Goal: Transaction & Acquisition: Purchase product/service

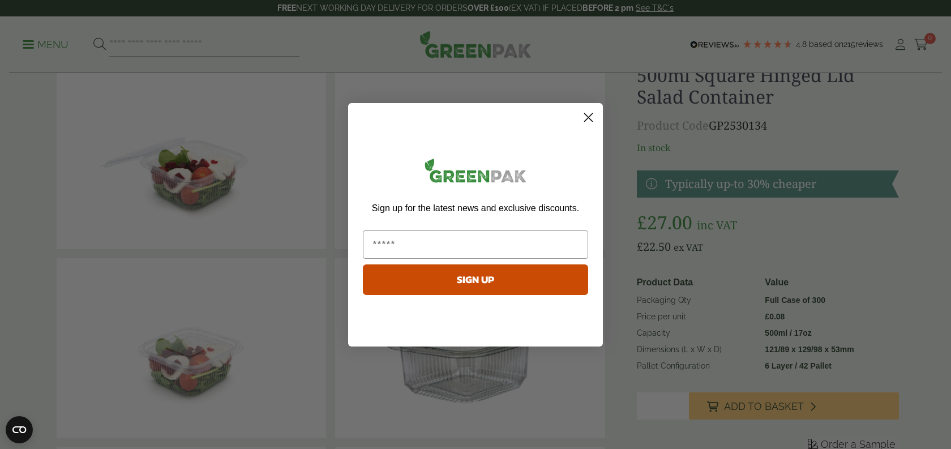
scroll to position [84, 0]
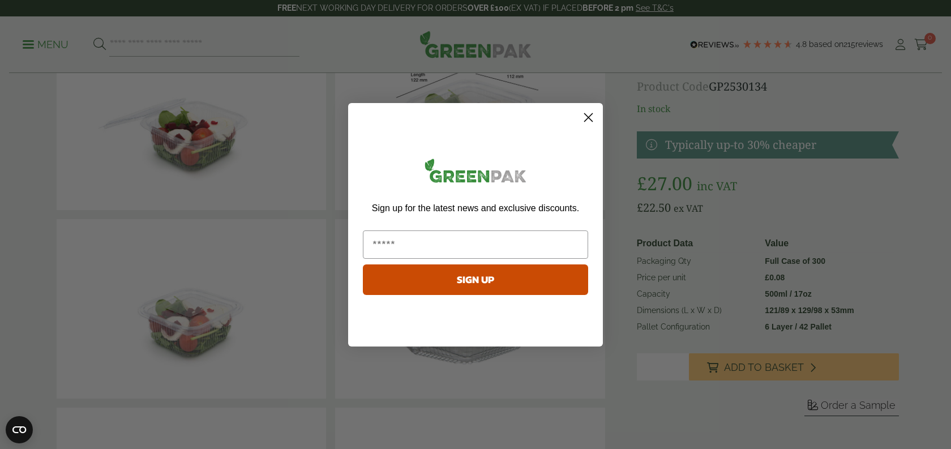
click at [588, 110] on circle "Close dialog" at bounding box center [588, 117] width 19 height 19
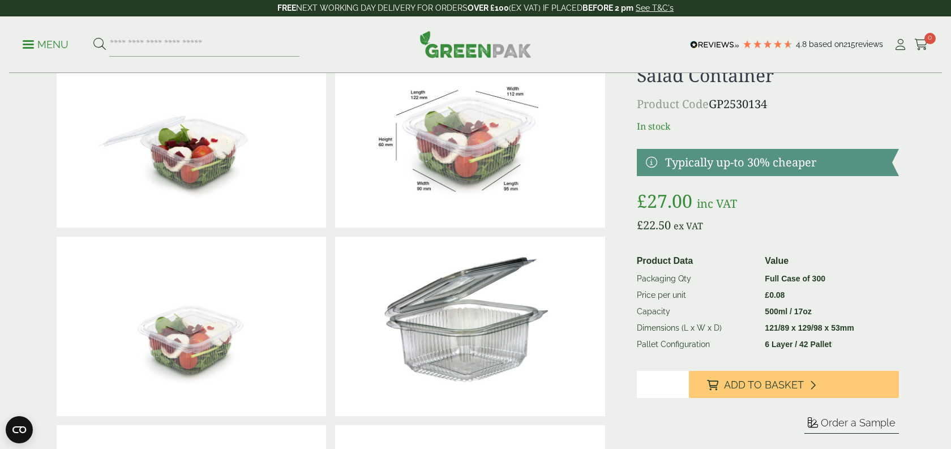
scroll to position [68, 0]
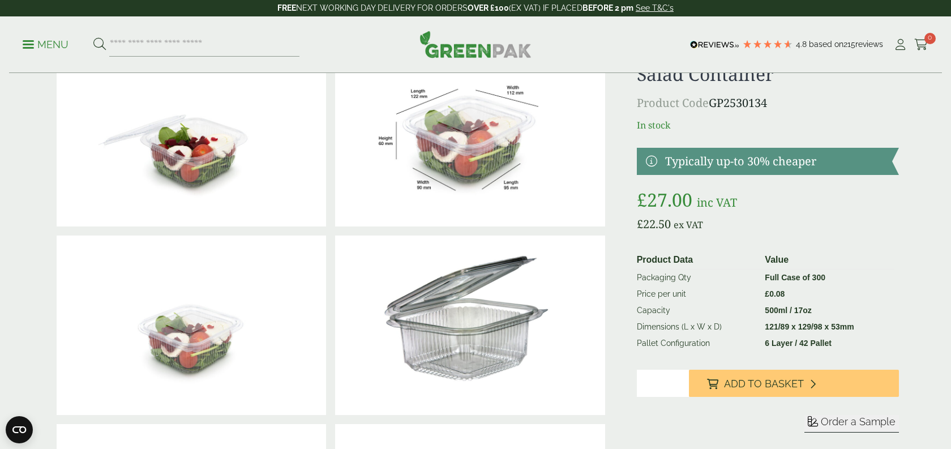
click at [679, 378] on input "*" at bounding box center [663, 383] width 53 height 27
click at [680, 378] on input "*" at bounding box center [663, 383] width 53 height 27
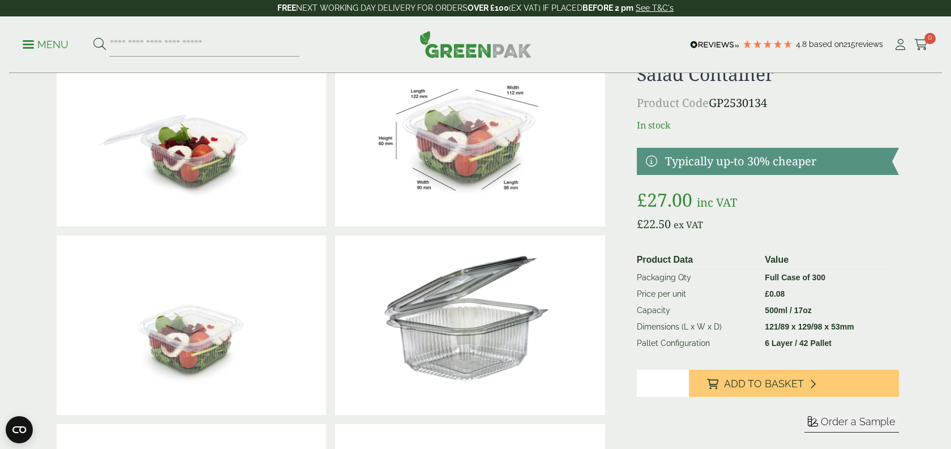
click at [680, 378] on input "*" at bounding box center [663, 383] width 53 height 27
click at [664, 384] on input "*" at bounding box center [663, 383] width 53 height 27
drag, startPoint x: 664, startPoint y: 385, endPoint x: 604, endPoint y: 374, distance: 61.5
click at [604, 375] on div at bounding box center [475, 419] width 861 height 755
type input "***"
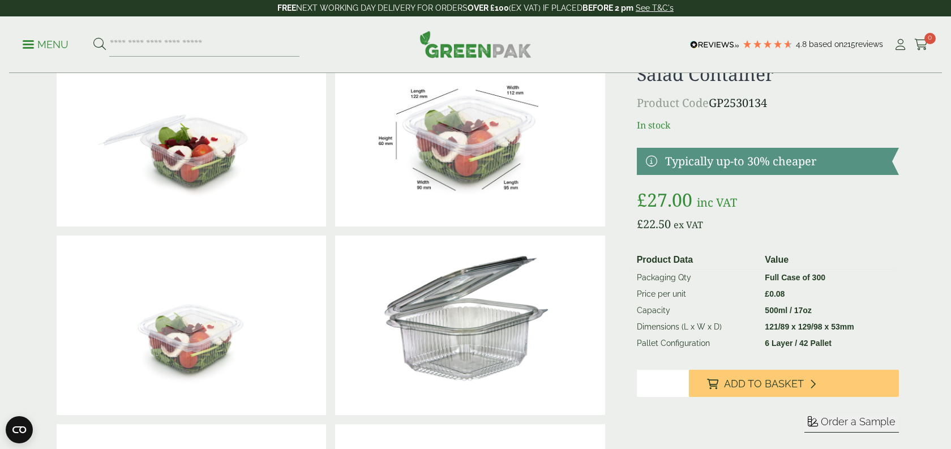
click at [772, 396] on div "Sleeve for" at bounding box center [768, 415] width 262 height 90
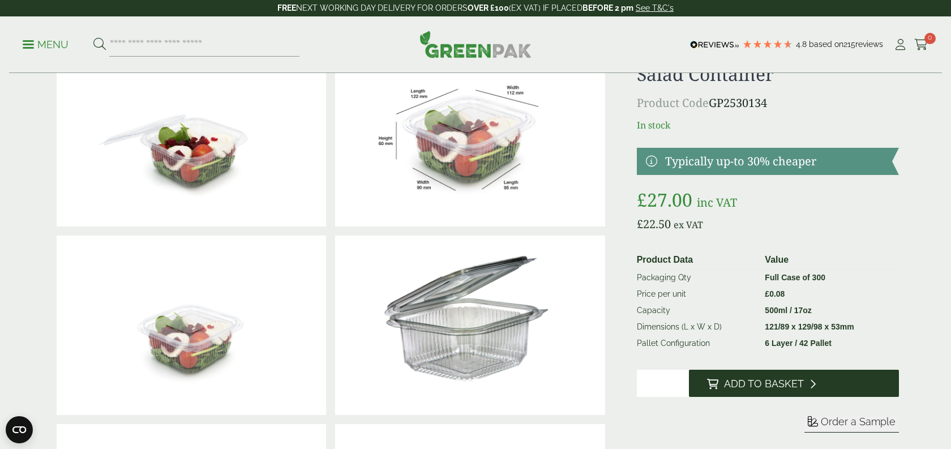
click at [768, 388] on span "Add to Basket" at bounding box center [764, 384] width 80 height 12
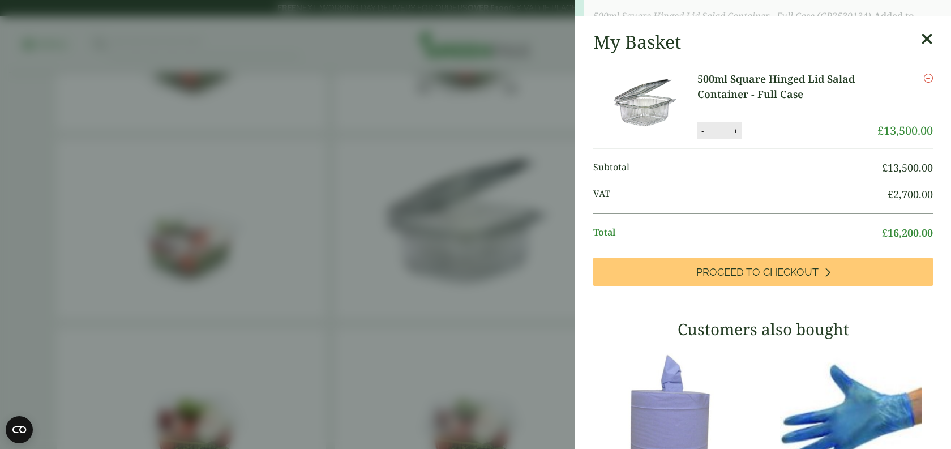
scroll to position [294, 0]
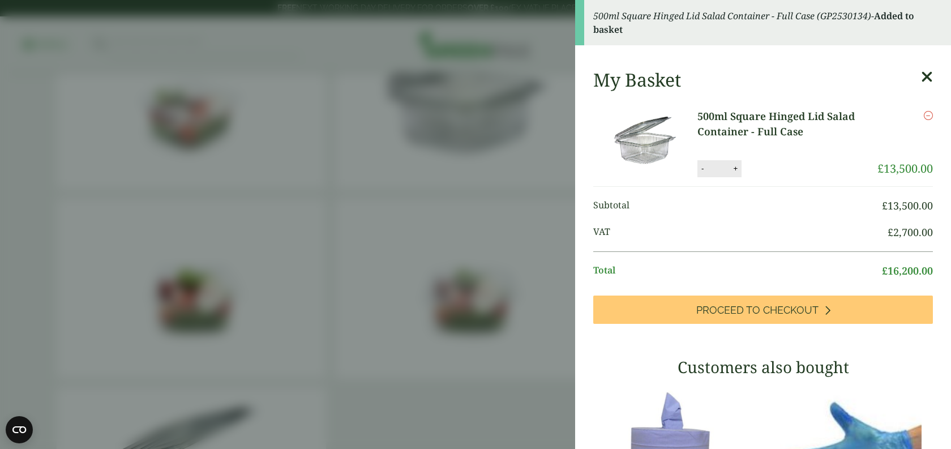
drag, startPoint x: 726, startPoint y: 168, endPoint x: 684, endPoint y: 167, distance: 41.9
click at [685, 167] on li "500ml Square Hinged Lid Salad Container - Full Case 500ml Square Hinged Lid Sal…" at bounding box center [763, 143] width 340 height 87
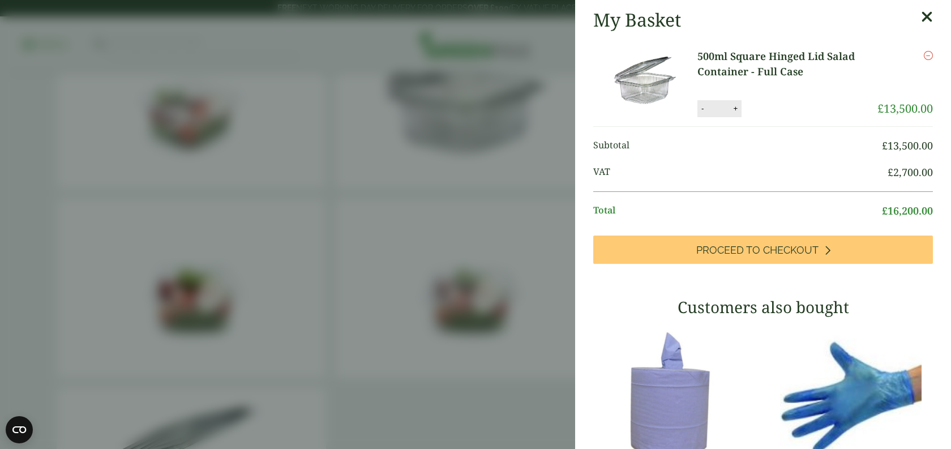
type input "*"
click at [927, 55] on icon "Remove this item" at bounding box center [928, 55] width 9 height 9
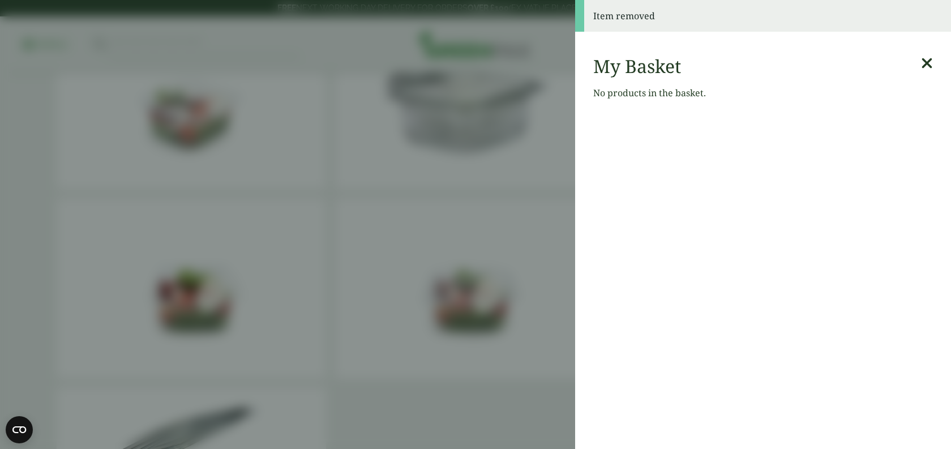
click at [759, 106] on div "My Basket No products in the basket." at bounding box center [763, 81] width 376 height 71
click at [925, 59] on icon at bounding box center [927, 63] width 12 height 16
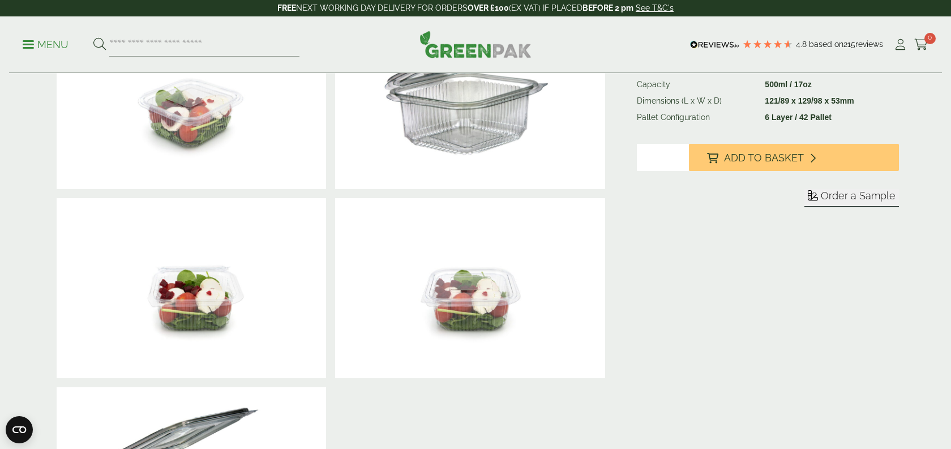
drag, startPoint x: 662, startPoint y: 158, endPoint x: 625, endPoint y: 159, distance: 37.4
click at [627, 159] on div at bounding box center [475, 193] width 861 height 755
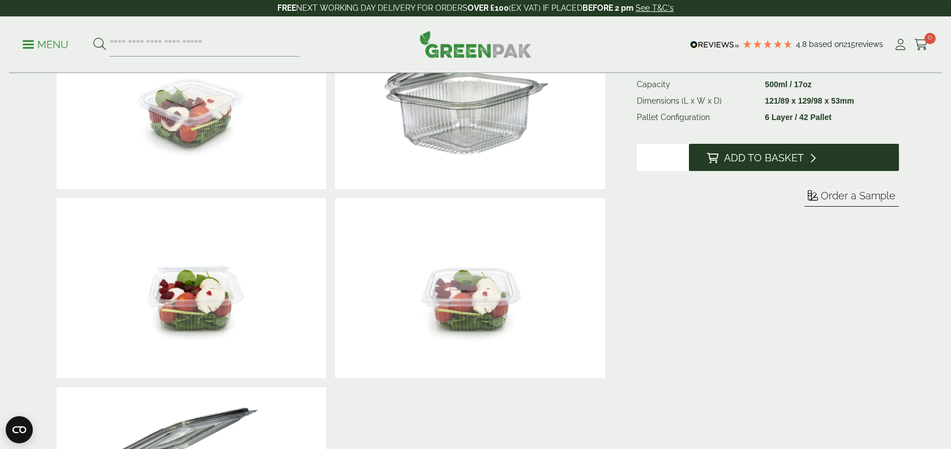
type input "*"
click at [779, 163] on span "Add to Basket" at bounding box center [764, 158] width 80 height 12
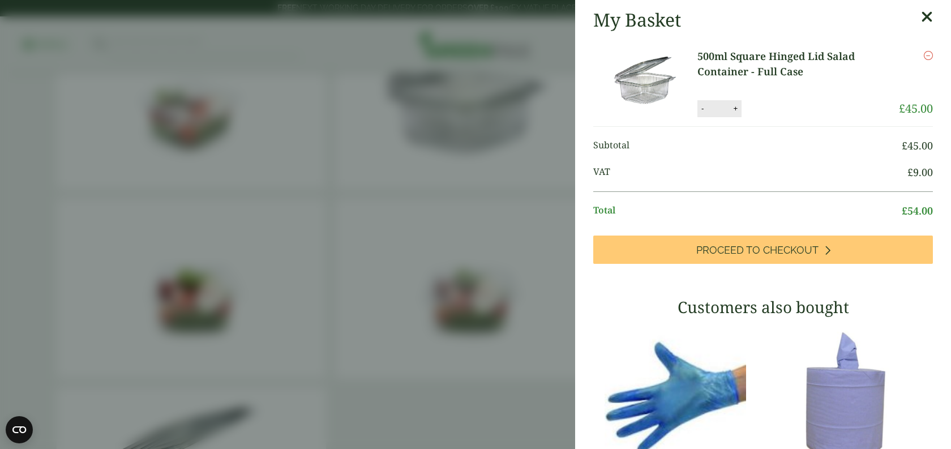
click at [341, 42] on aside "My Basket 500ml Square Hinged Lid Salad Container - Full Case 500ml Square Hing…" at bounding box center [475, 224] width 951 height 449
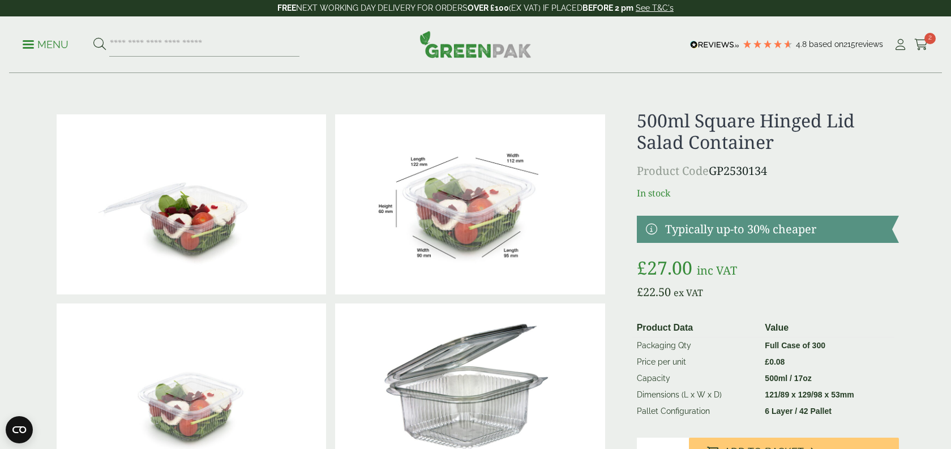
scroll to position [0, 0]
